Goal: Find specific page/section: Find specific page/section

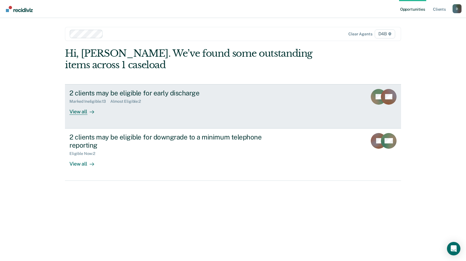
click at [74, 112] on div "View all" at bounding box center [84, 109] width 31 height 11
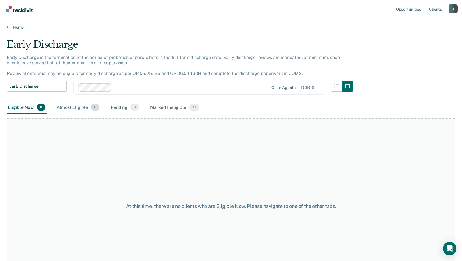
click at [75, 108] on div "Almost Eligible 2" at bounding box center [77, 107] width 45 height 12
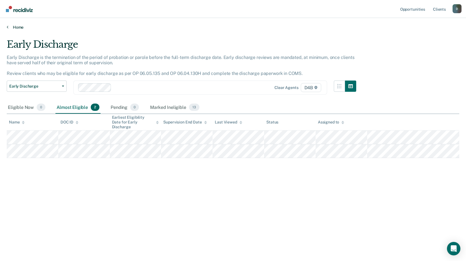
click at [8, 26] on icon at bounding box center [8, 27] width 2 height 4
